Goal: Task Accomplishment & Management: Manage account settings

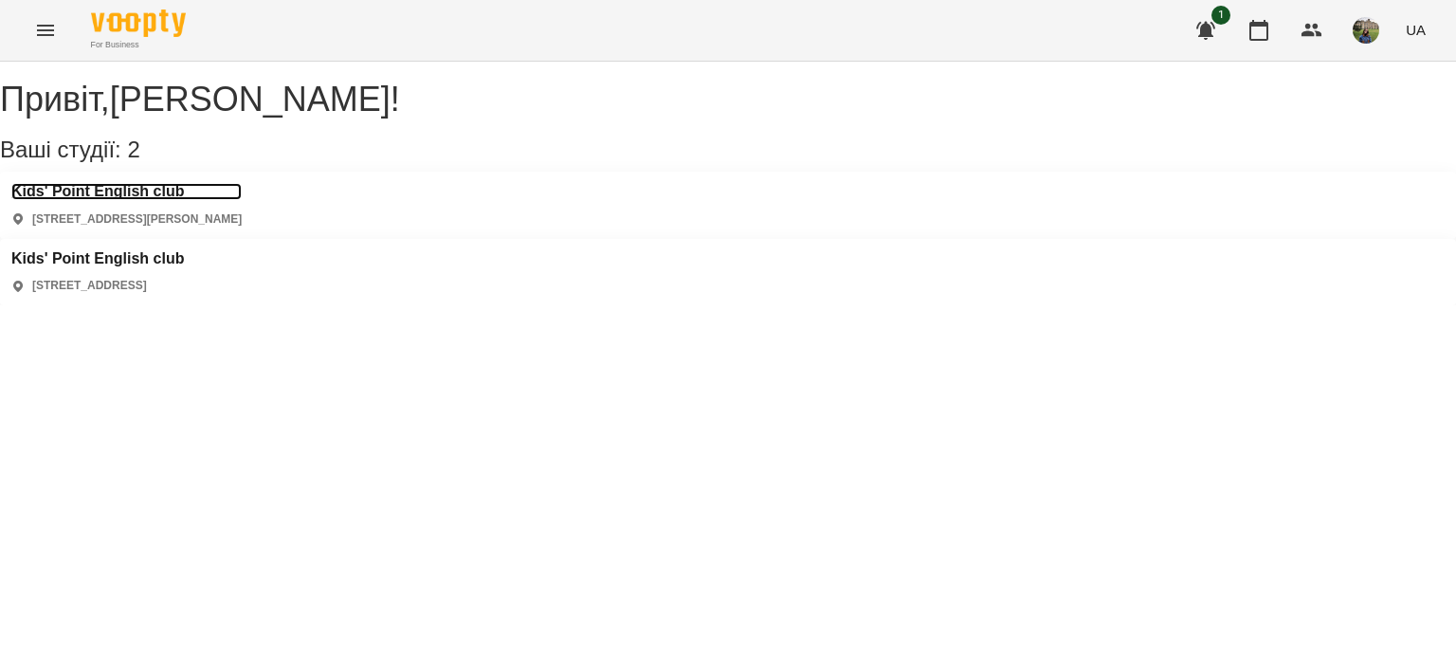
click at [185, 200] on h3 "Kids' Point English club" at bounding box center [126, 191] width 230 height 17
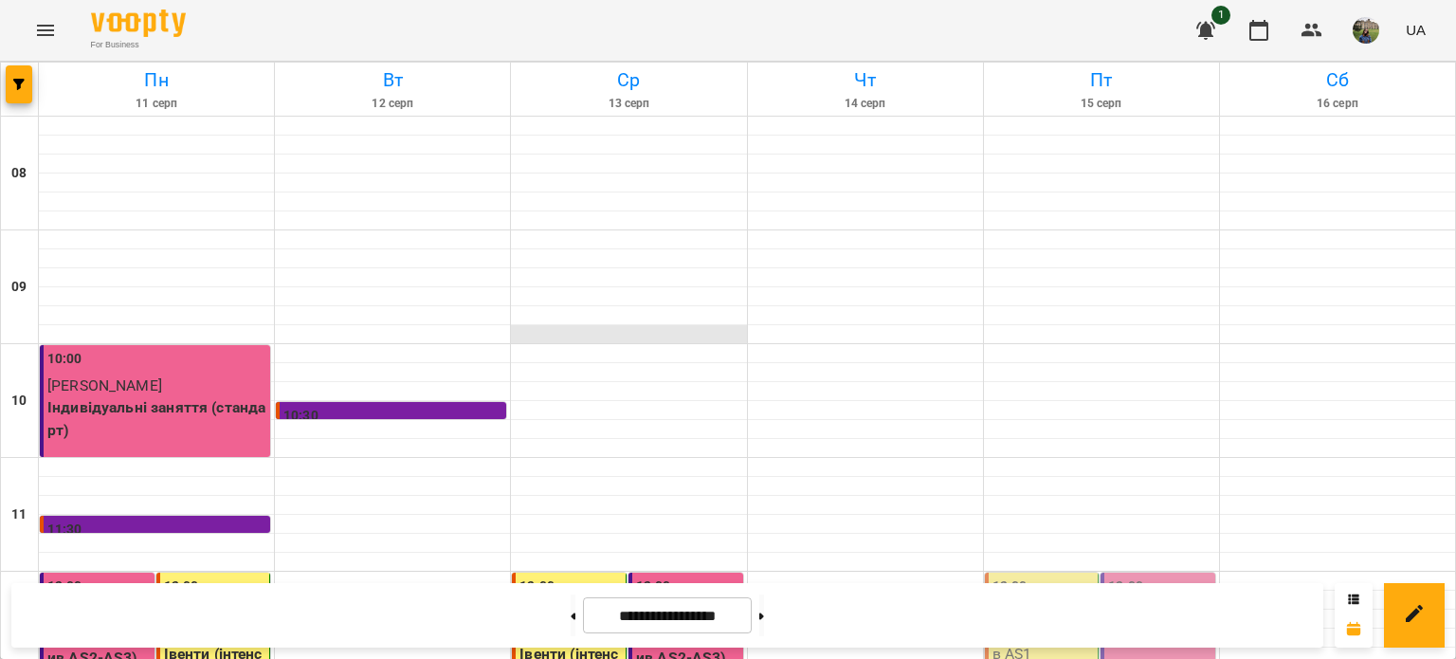
scroll to position [907, 0]
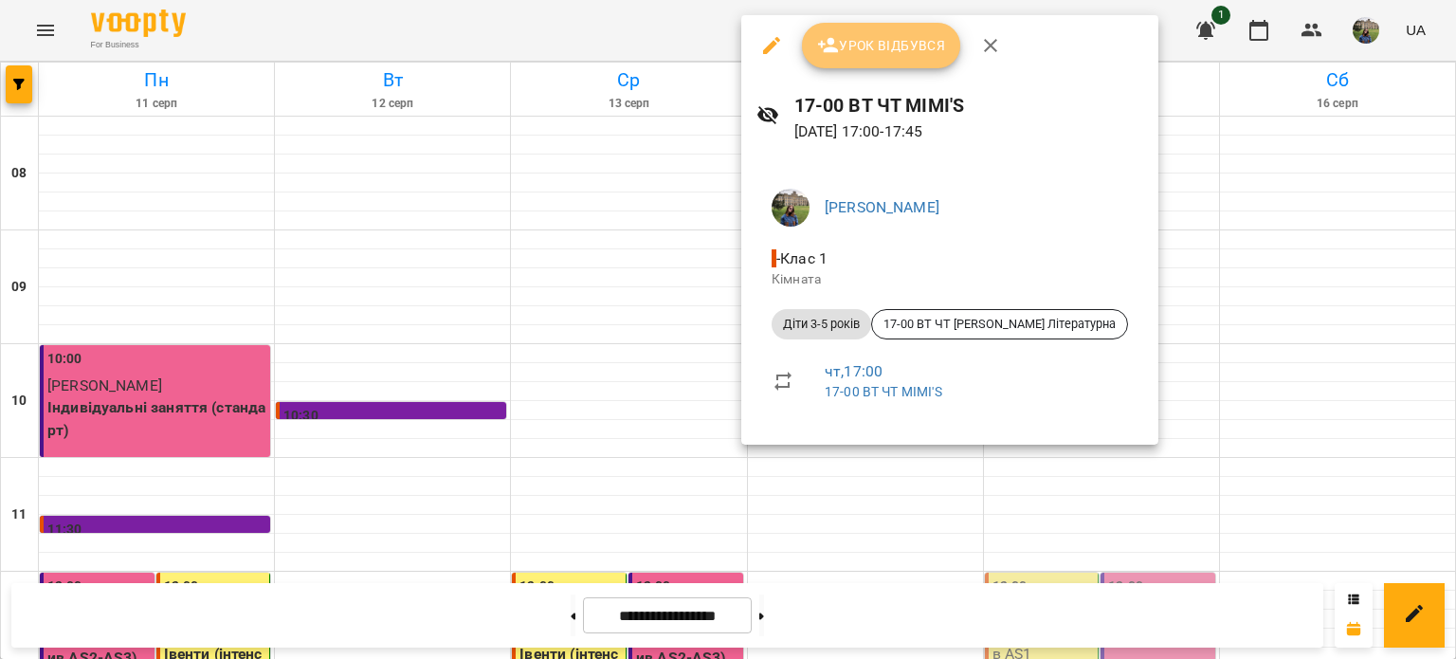
click at [857, 52] on span "Урок відбувся" at bounding box center [881, 45] width 129 height 23
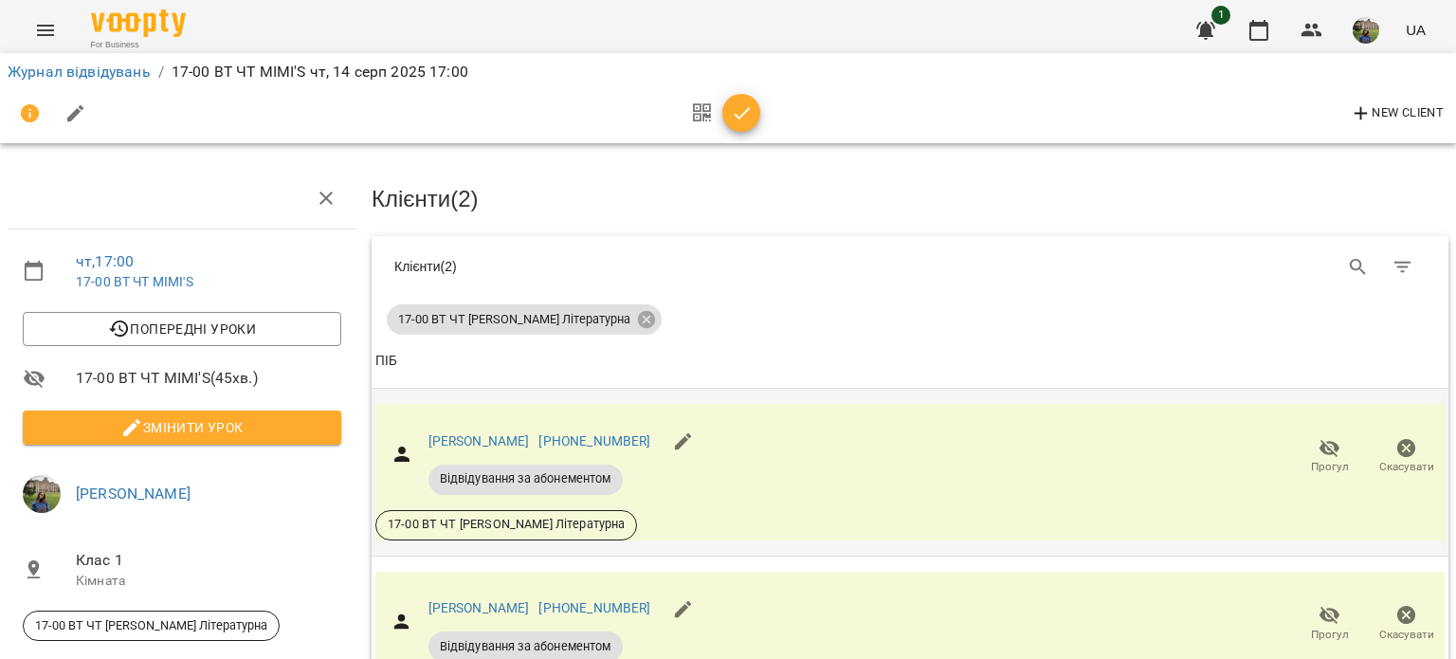
scroll to position [140, 0]
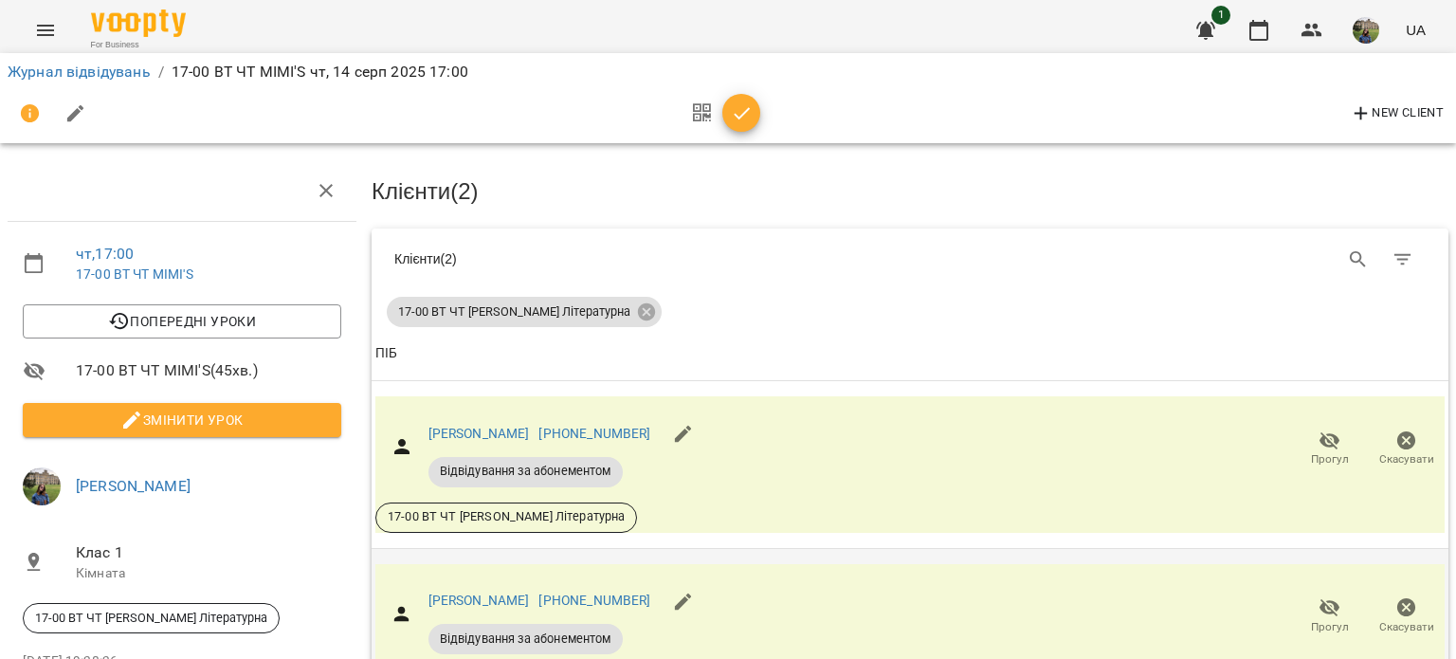
click at [1323, 619] on span "Прогул" at bounding box center [1330, 627] width 38 height 16
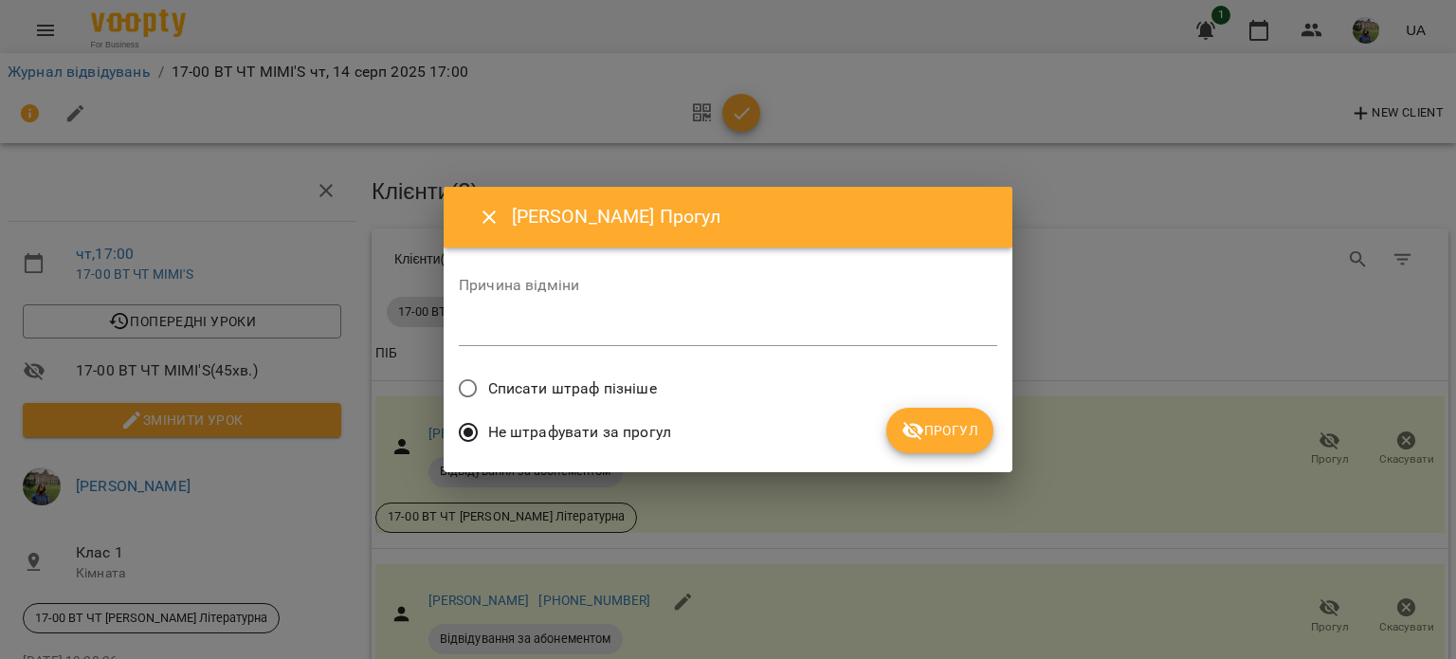
click at [927, 451] on button "Прогул" at bounding box center [940, 431] width 107 height 46
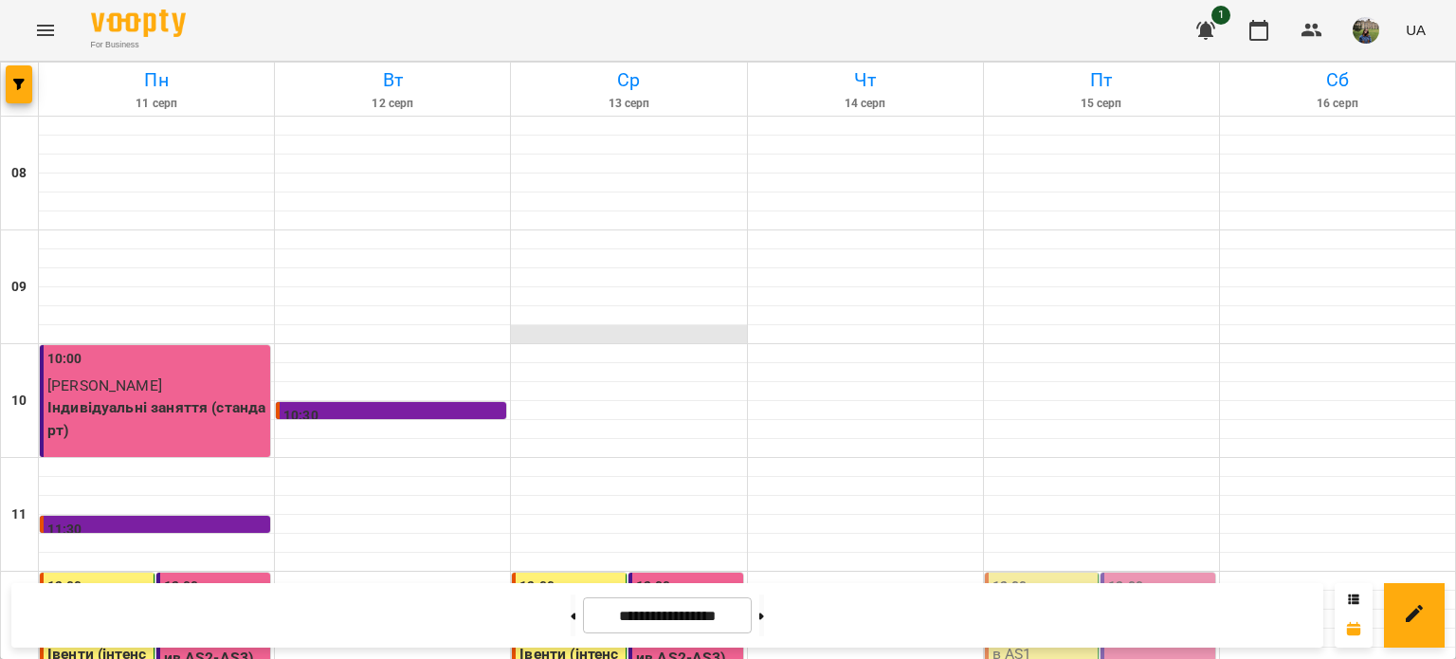
scroll to position [907, 0]
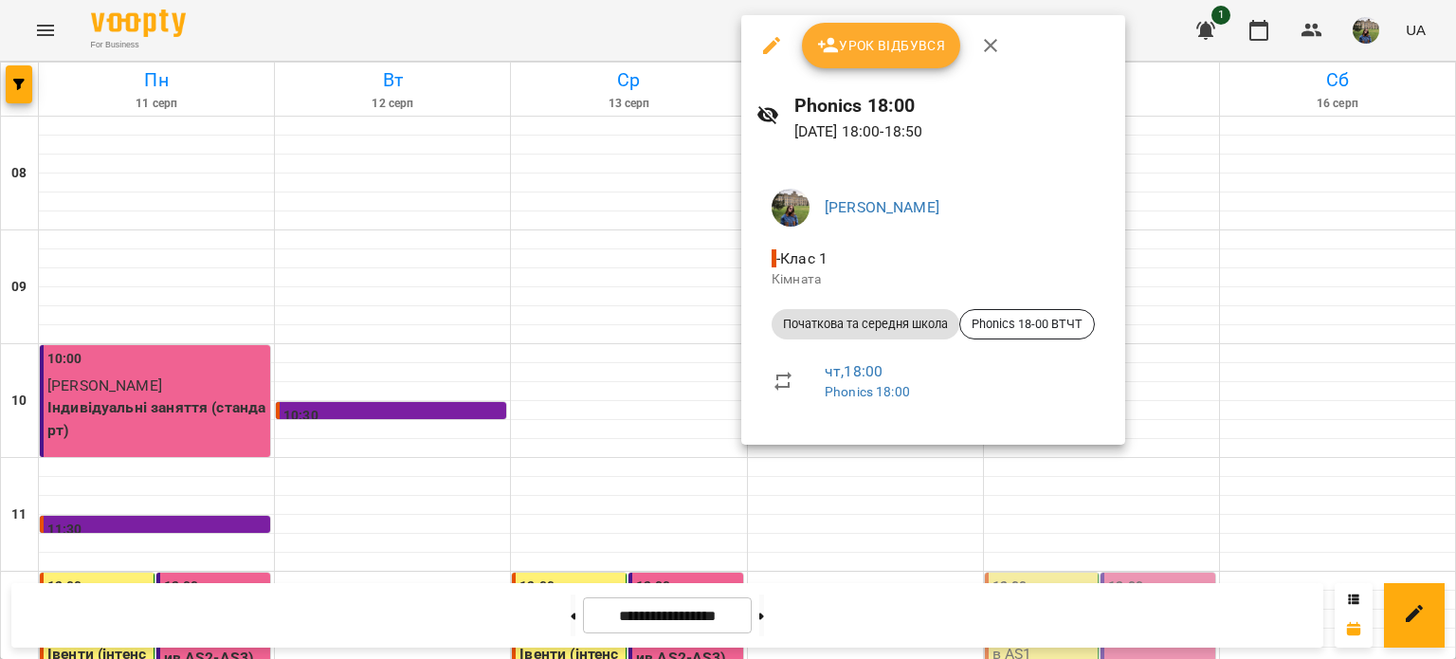
click at [865, 46] on span "Урок відбувся" at bounding box center [881, 45] width 129 height 23
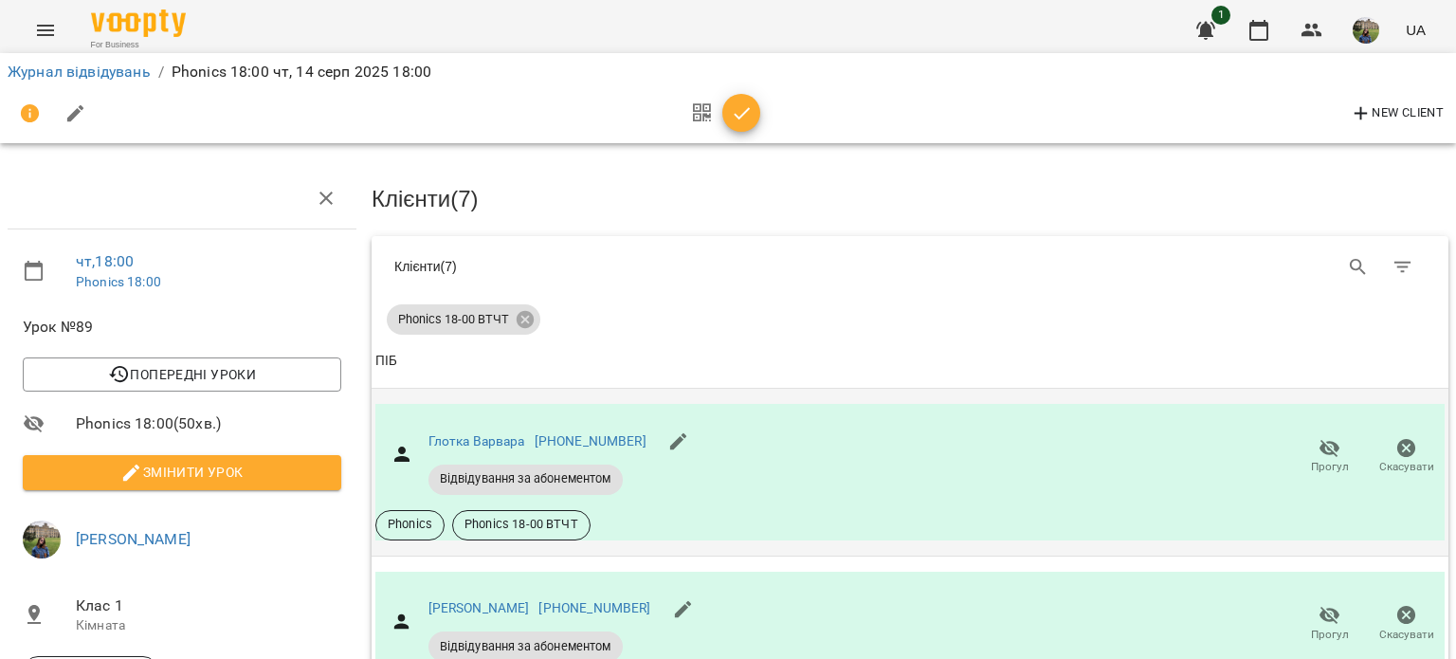
scroll to position [977, 0]
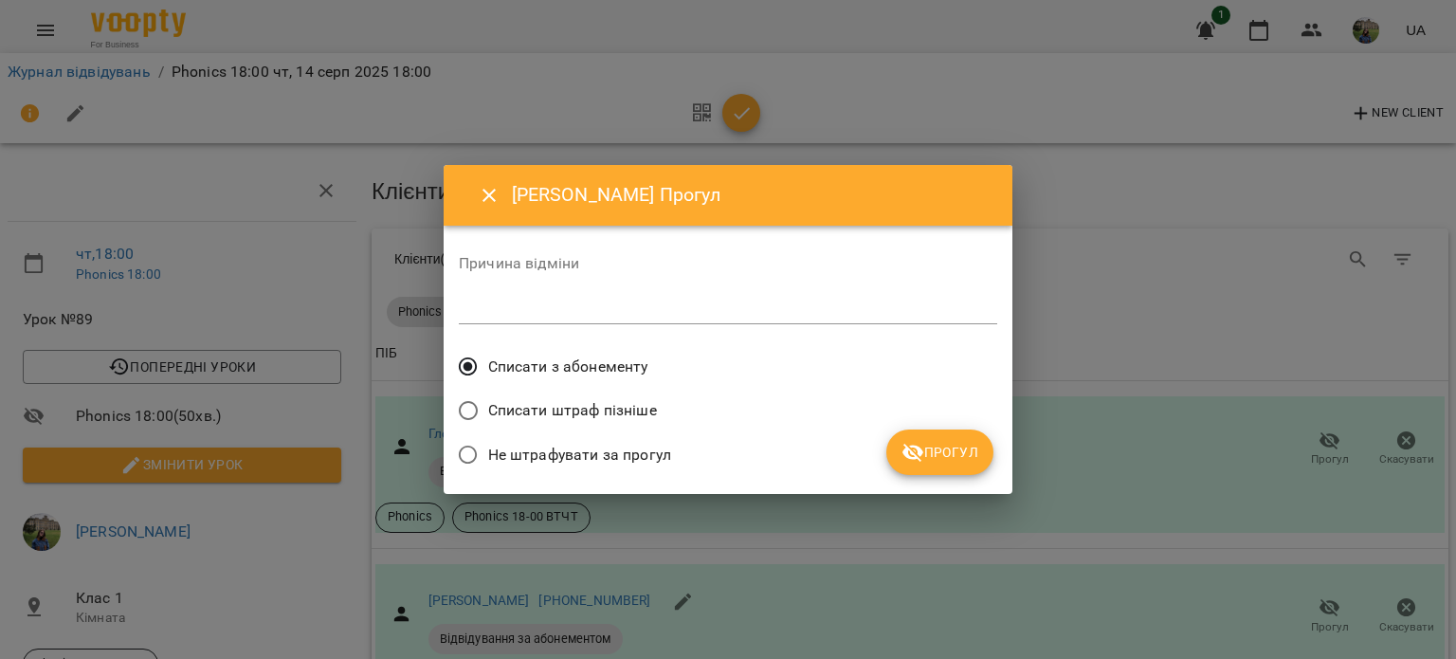
click at [637, 450] on span "Не штрафувати за прогул" at bounding box center [579, 455] width 183 height 23
click at [971, 453] on span "Прогул" at bounding box center [940, 452] width 77 height 23
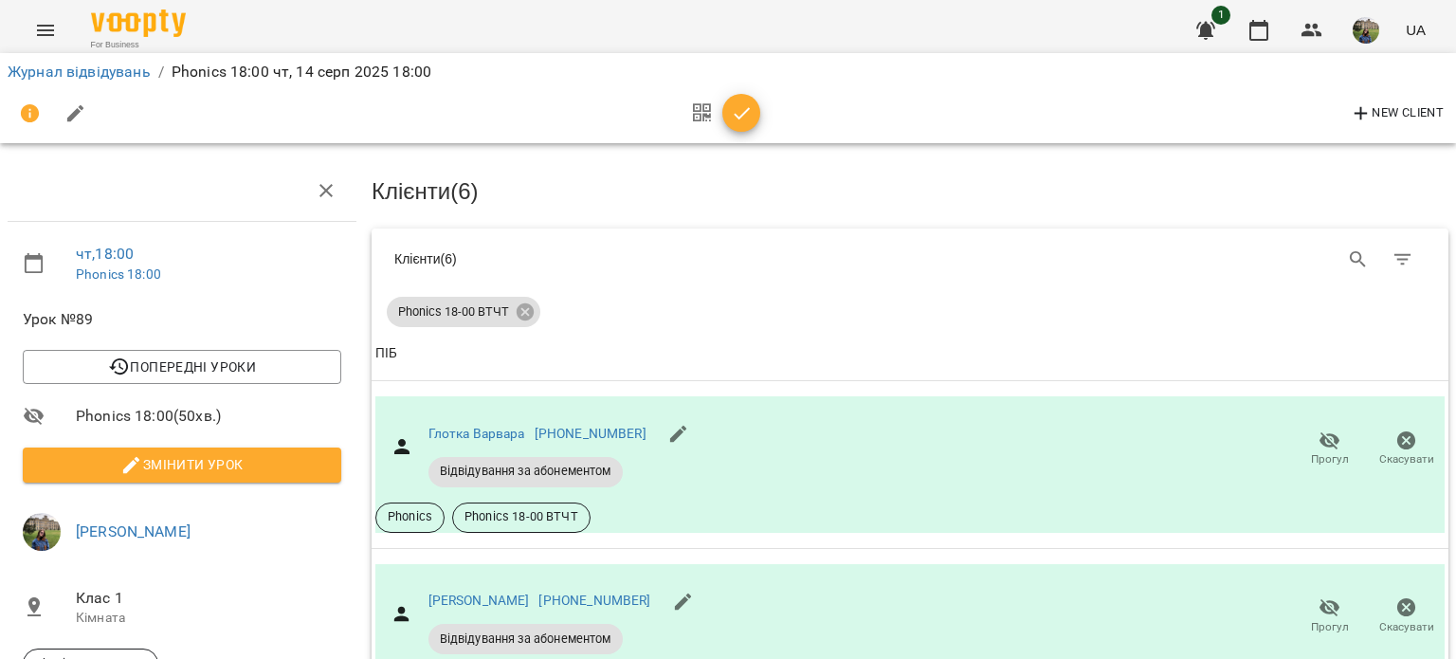
scroll to position [0, 0]
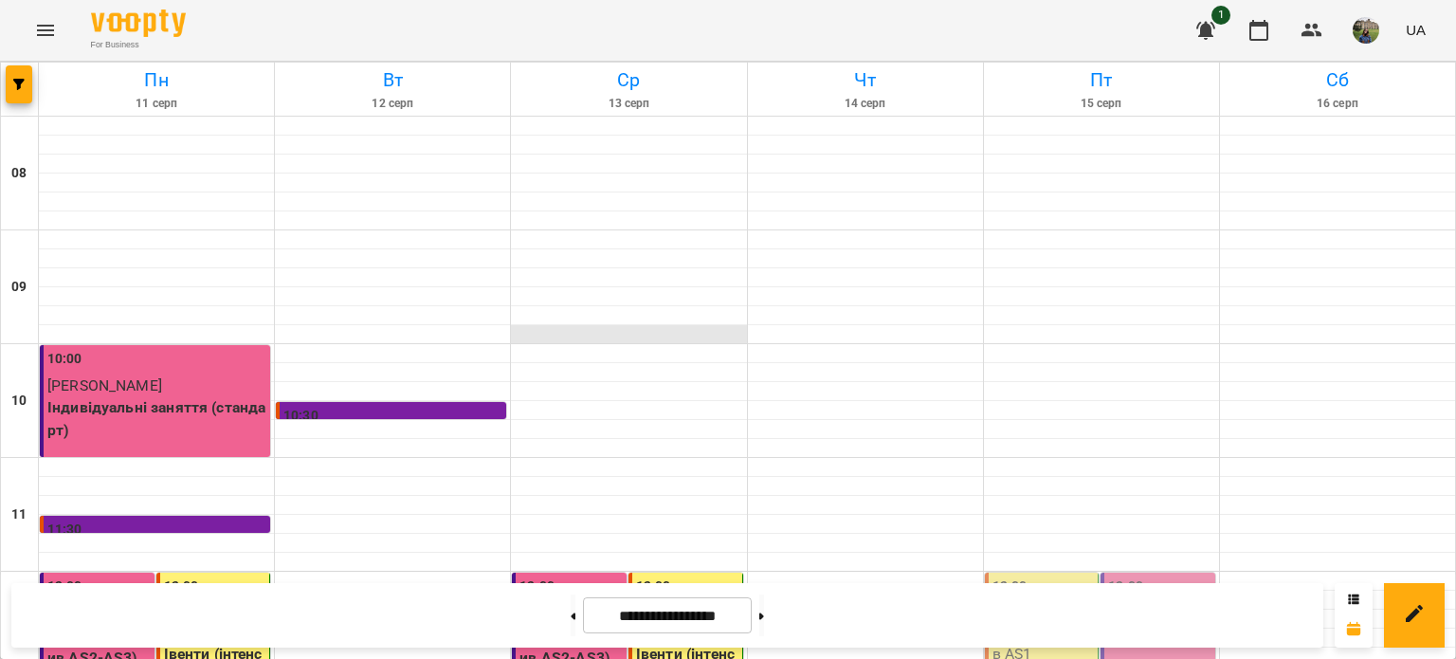
scroll to position [907, 0]
